Goal: Task Accomplishment & Management: Manage account settings

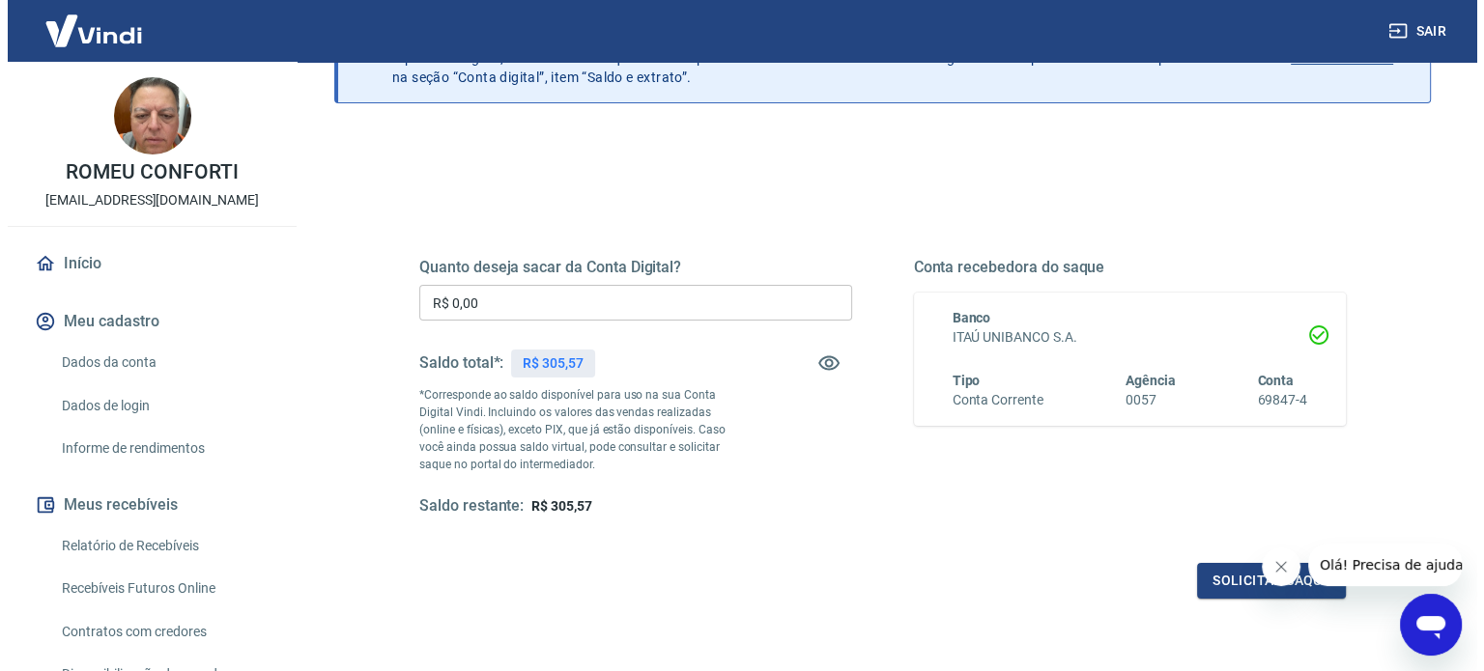
scroll to position [193, 0]
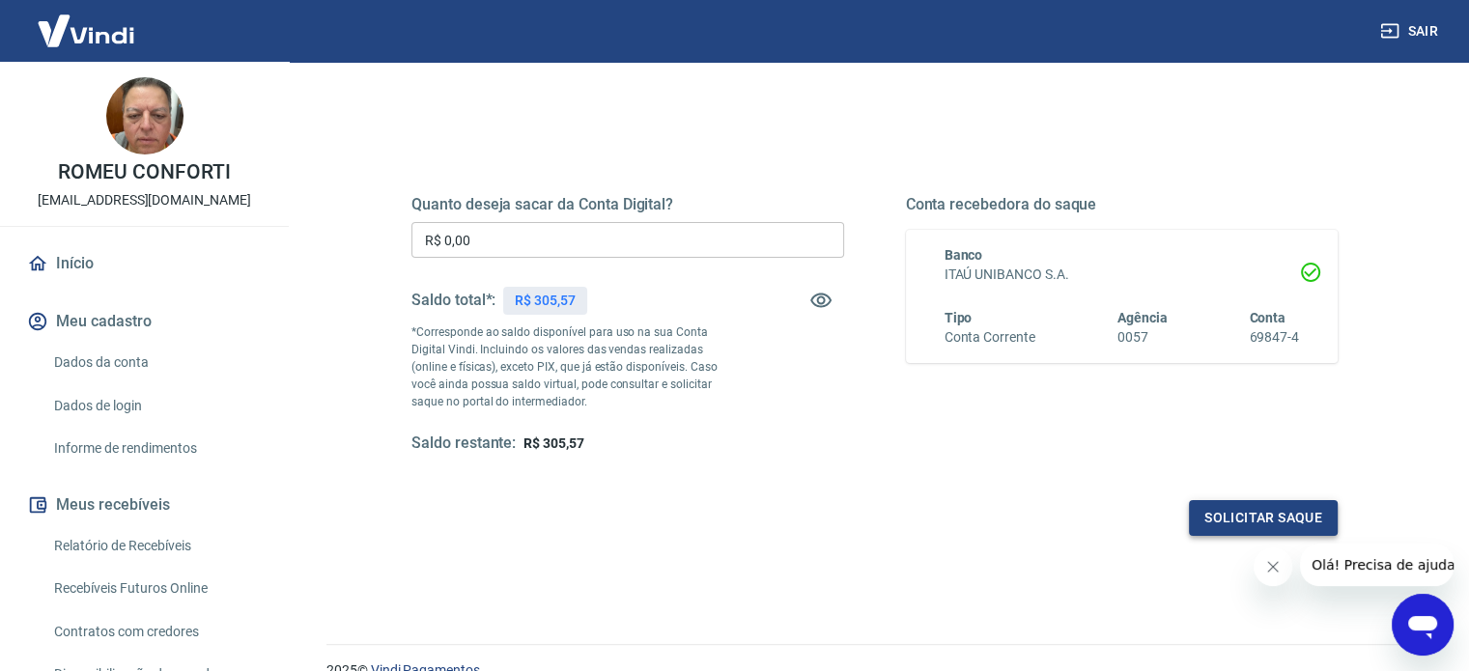
click at [1260, 523] on button "Solicitar saque" at bounding box center [1263, 518] width 149 height 36
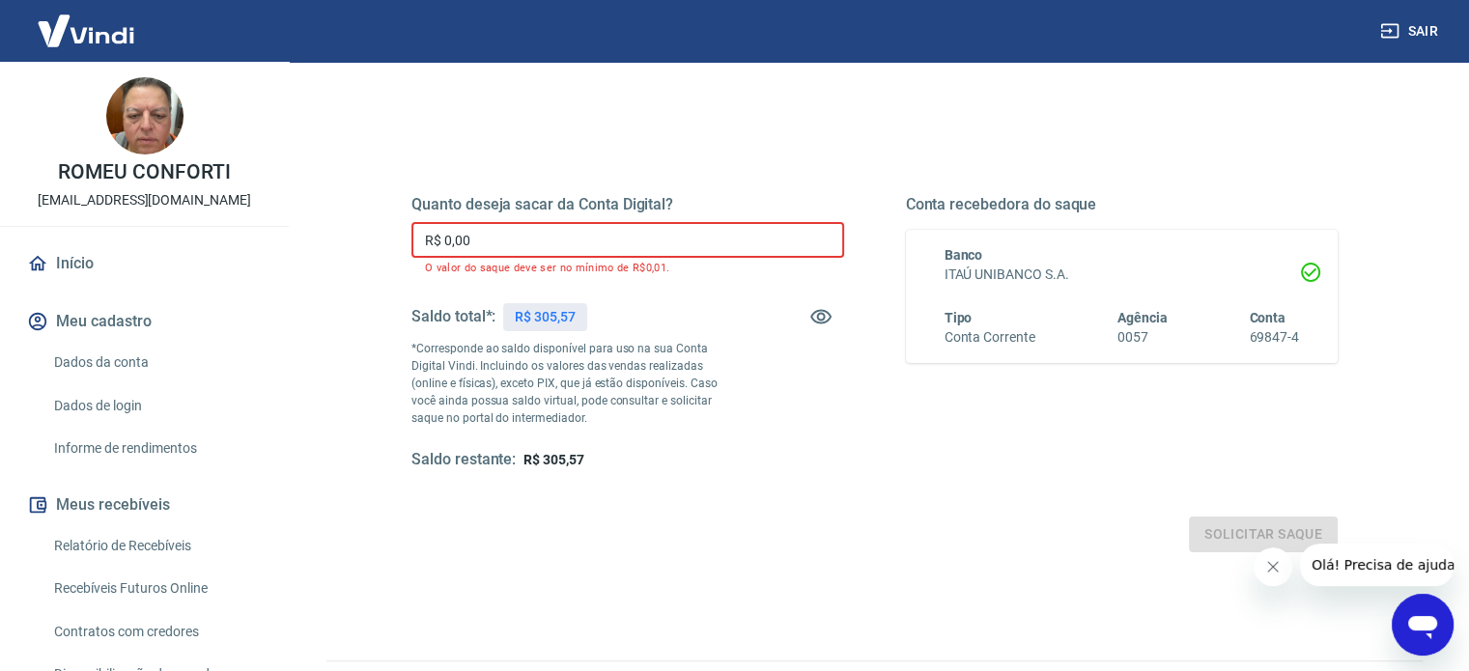
click at [493, 242] on input "R$ 0,00" at bounding box center [628, 240] width 433 height 36
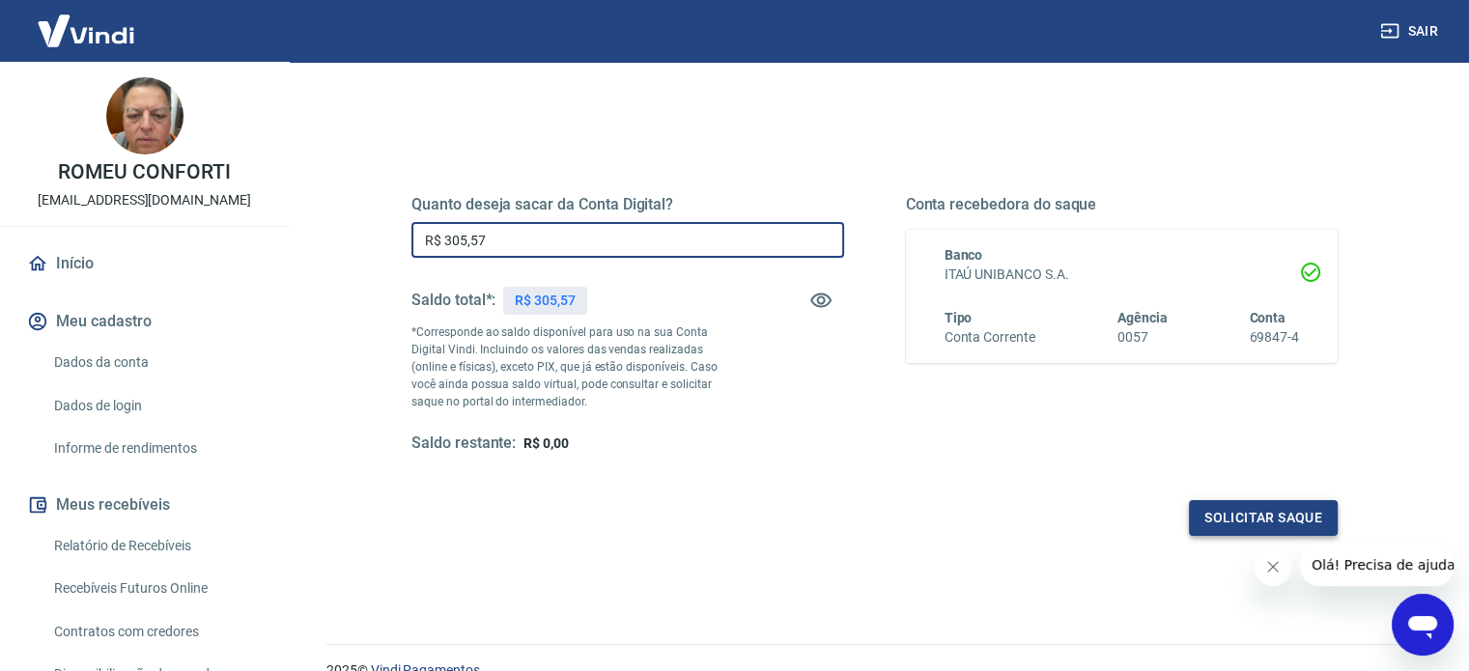
type input "R$ 305,57"
click at [1246, 517] on button "Solicitar saque" at bounding box center [1263, 518] width 149 height 36
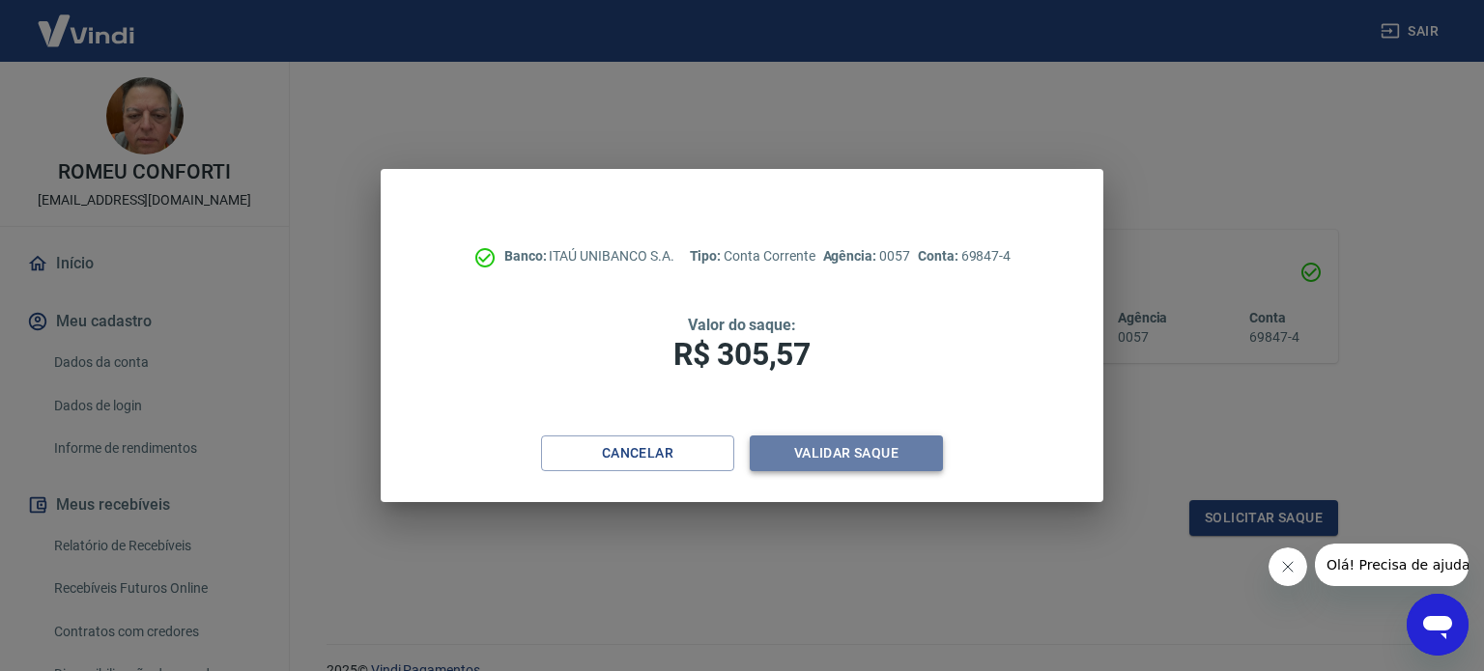
click at [860, 449] on button "Validar saque" at bounding box center [846, 454] width 193 height 36
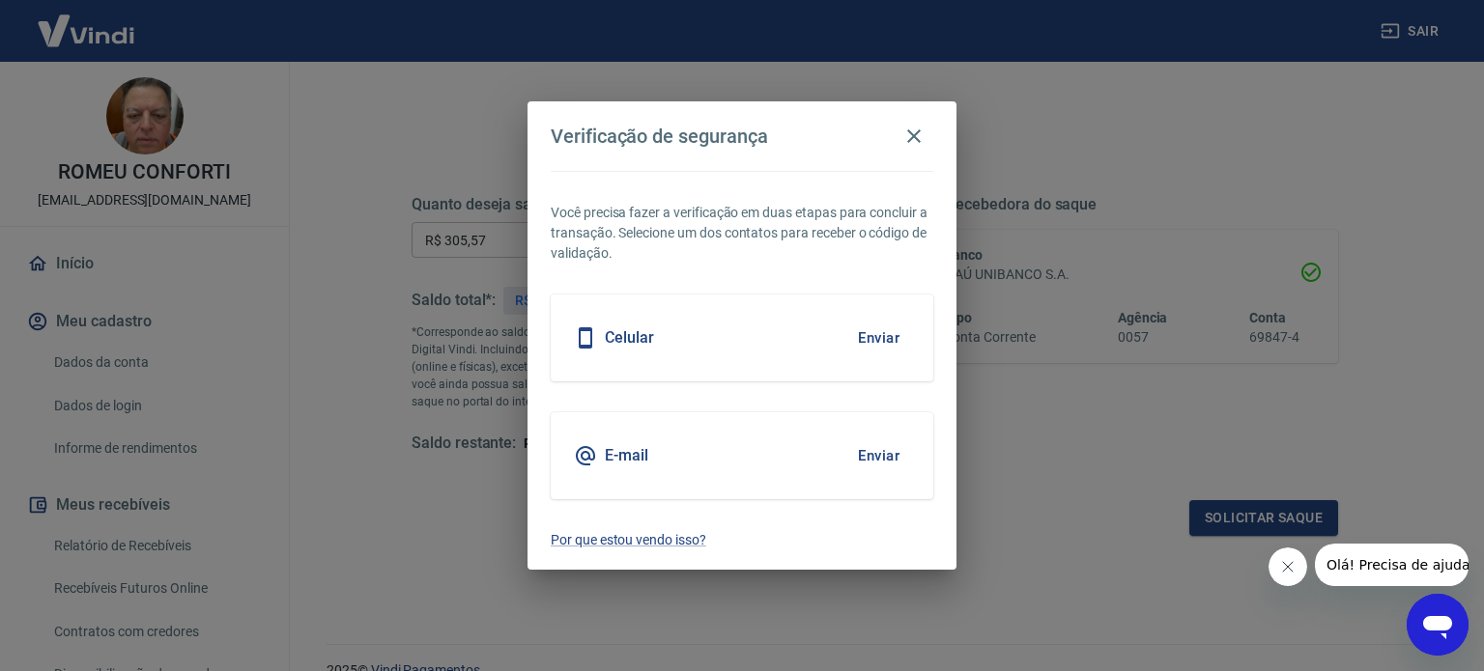
click at [883, 455] on button "Enviar" at bounding box center [878, 456] width 63 height 41
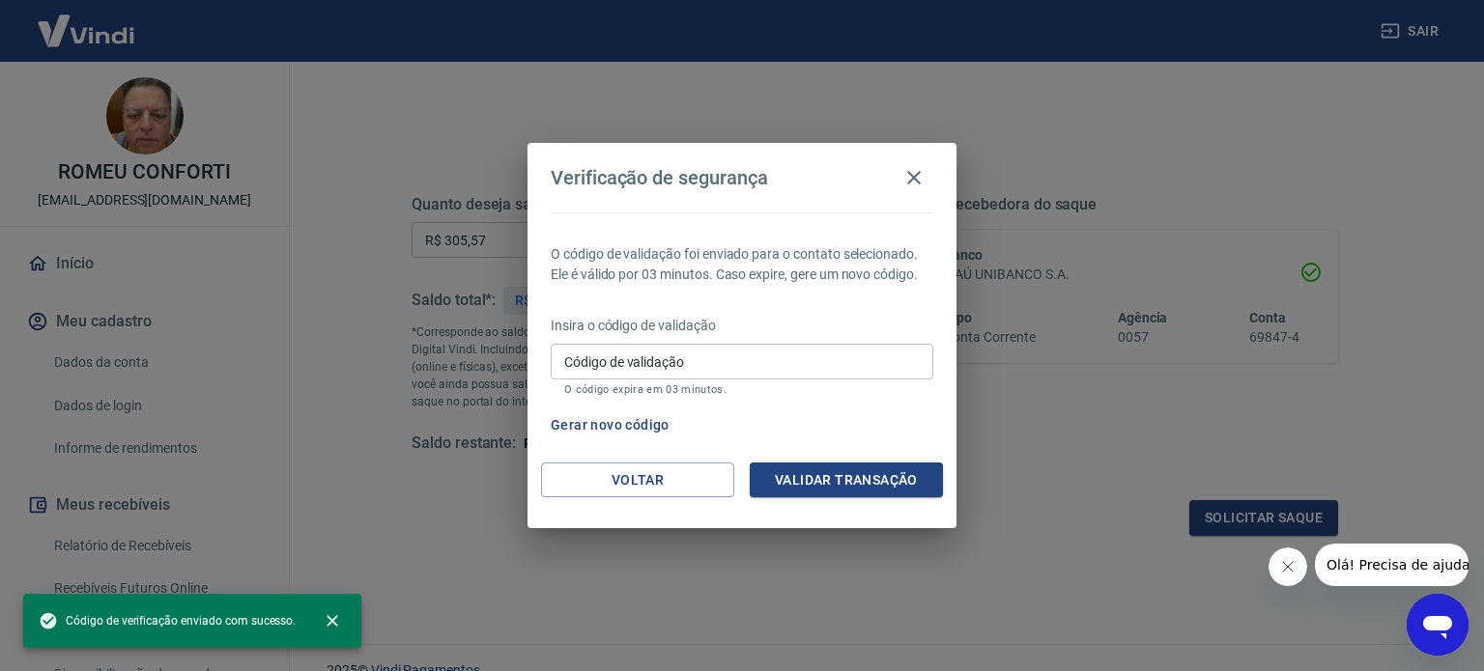
click at [693, 355] on input "Código de validação" at bounding box center [742, 362] width 383 height 36
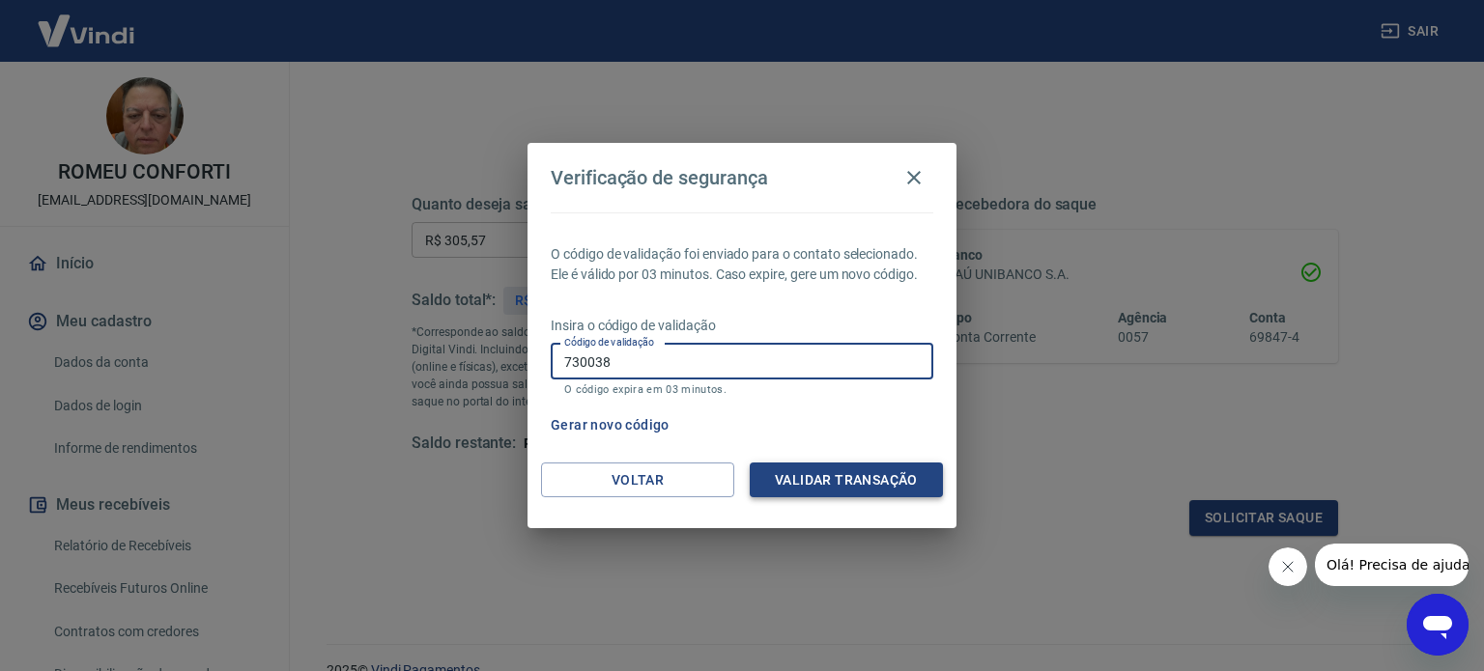
type input "730038"
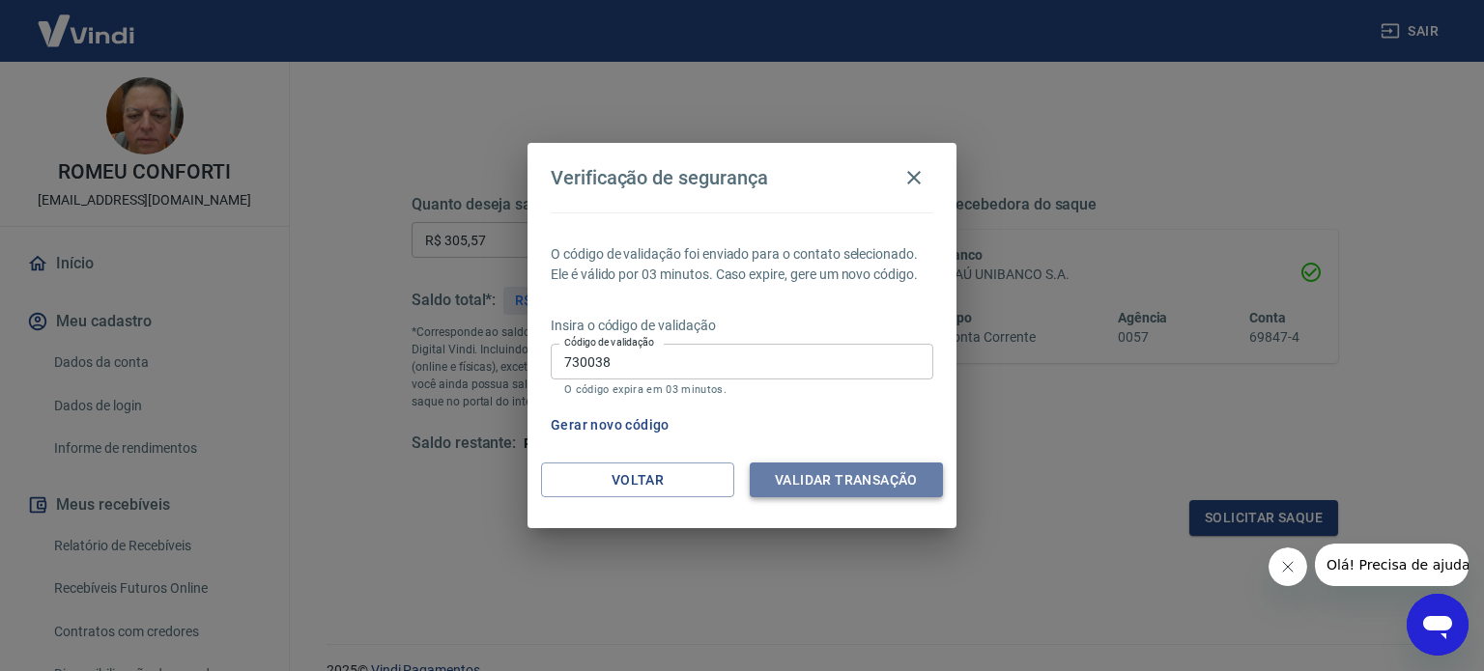
click at [867, 474] on button "Validar transação" at bounding box center [846, 481] width 193 height 36
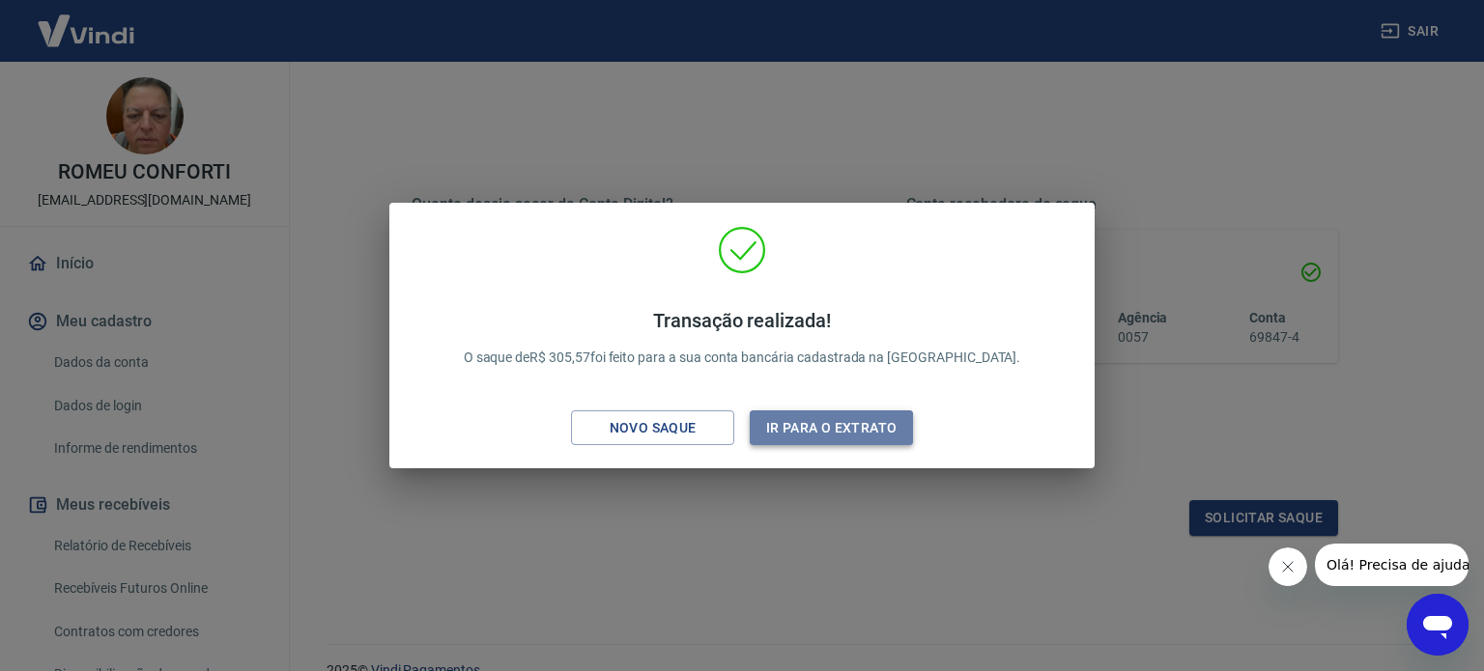
click at [806, 422] on button "Ir para o extrato" at bounding box center [831, 429] width 163 height 36
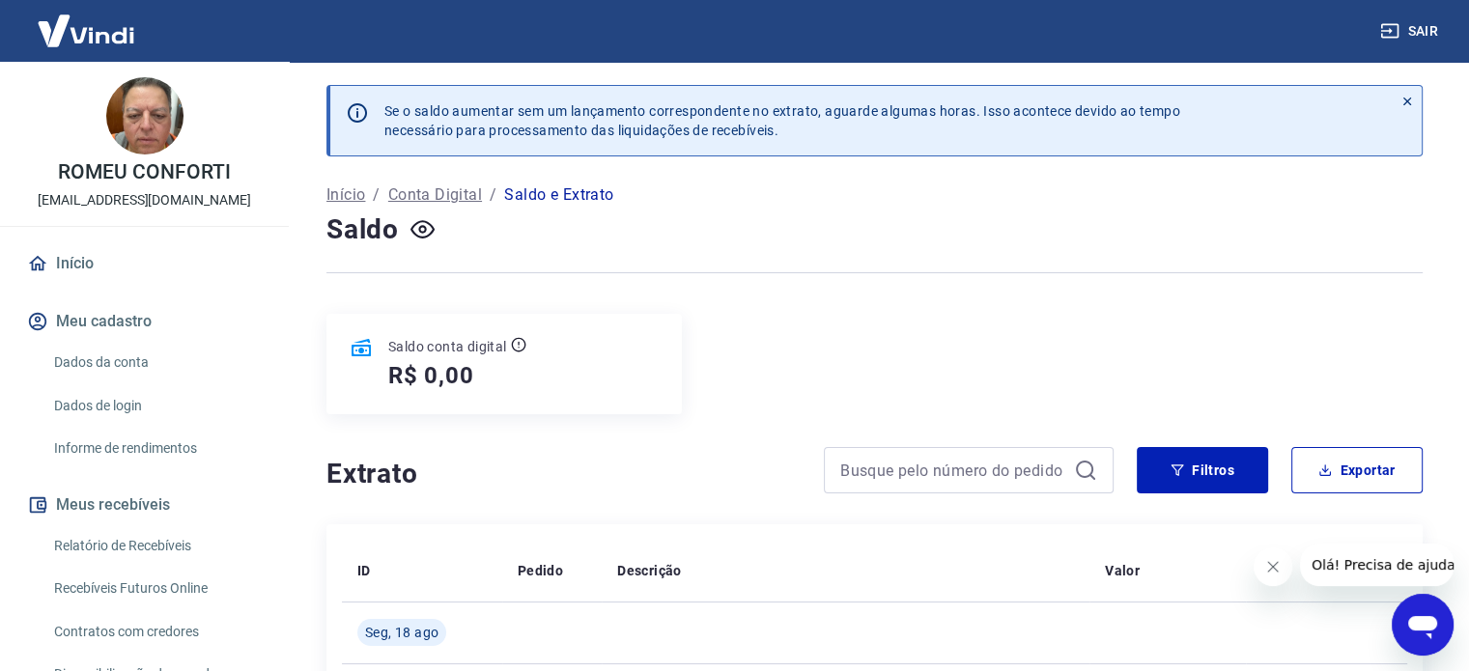
click at [1423, 34] on button "Sair" at bounding box center [1412, 32] width 70 height 36
